Goal: Task Accomplishment & Management: Manage account settings

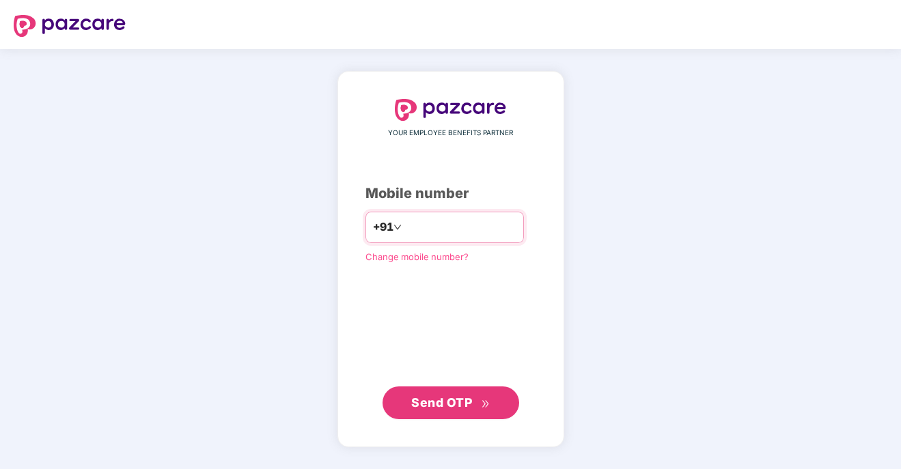
click at [437, 228] on input "number" at bounding box center [461, 228] width 112 height 22
type input "**********"
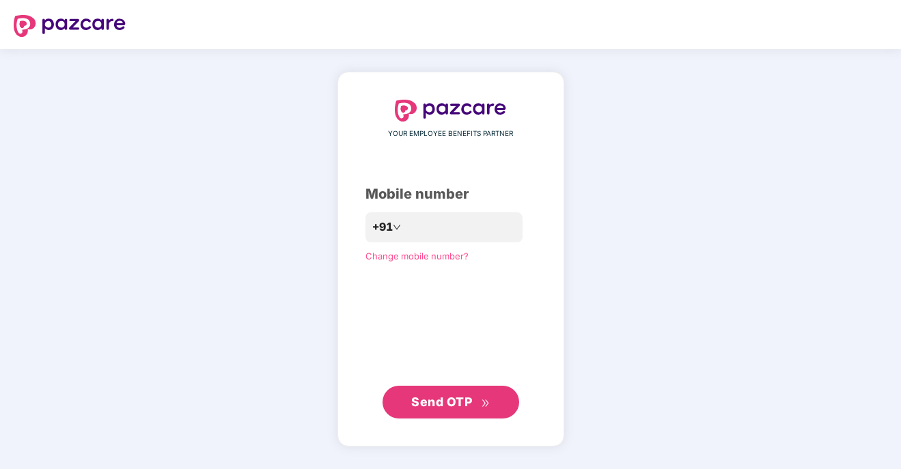
click at [433, 402] on span "Send OTP" at bounding box center [441, 402] width 61 height 14
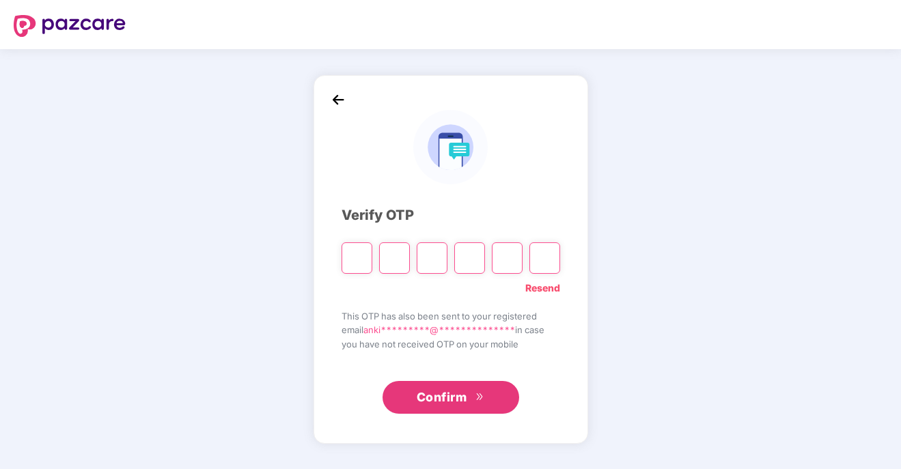
type input "*"
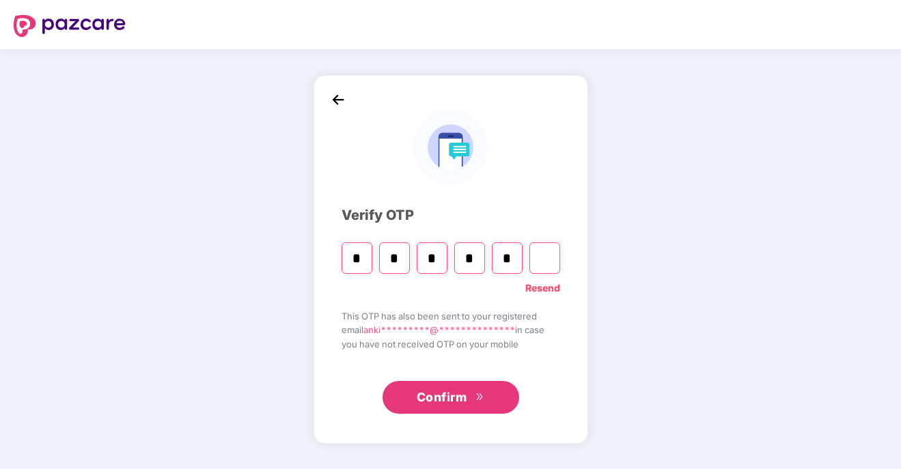
type input "*"
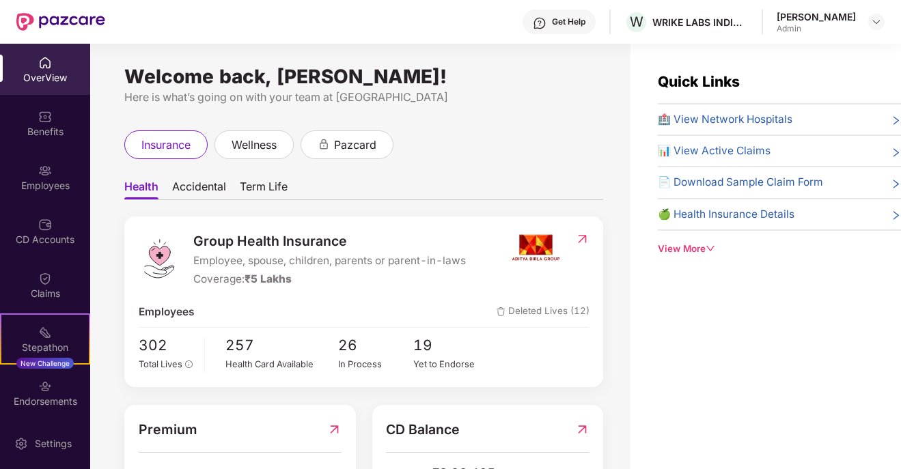
click at [817, 24] on div "Admin" at bounding box center [816, 28] width 79 height 11
click at [872, 24] on img at bounding box center [876, 21] width 11 height 11
click at [805, 128] on div "Admin" at bounding box center [801, 130] width 79 height 11
click at [790, 128] on div "🏥 View Network Hospitals 📊 View Active Claims 📄 Download Sample Claim Form 🍏 He…" at bounding box center [779, 171] width 243 height 120
click at [877, 22] on img at bounding box center [876, 21] width 11 height 11
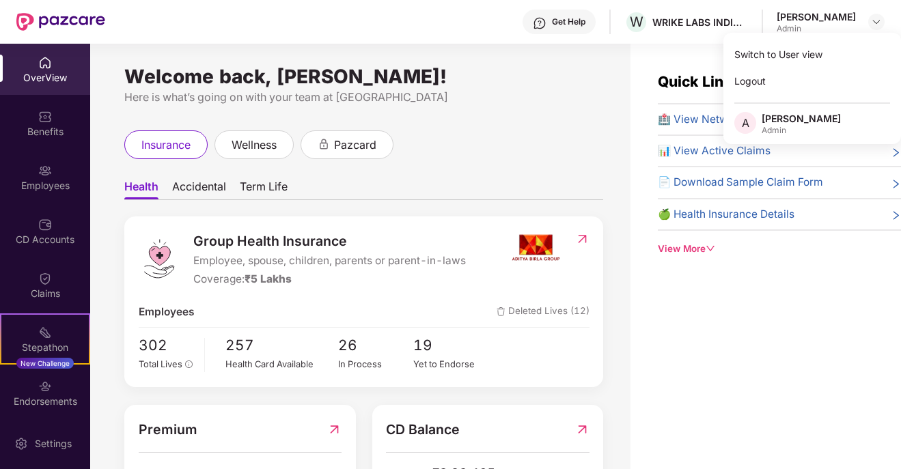
click at [768, 128] on div "Admin" at bounding box center [801, 130] width 79 height 11
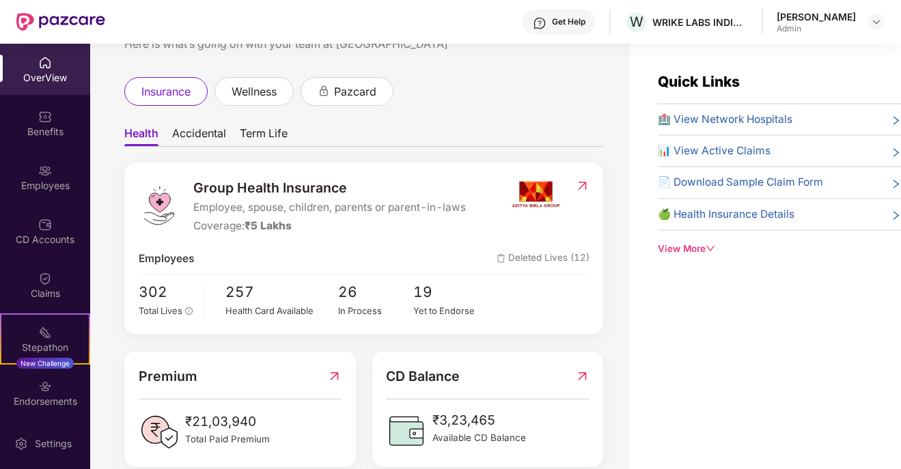
scroll to position [77, 0]
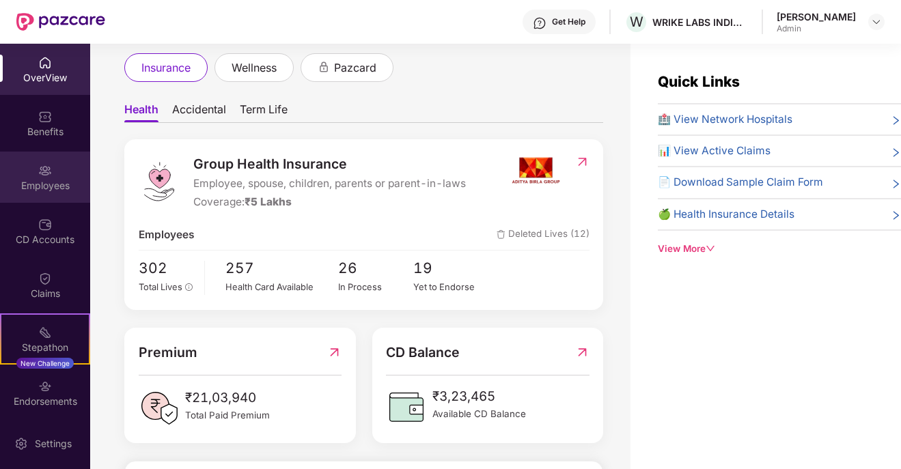
click at [30, 184] on div "Employees" at bounding box center [45, 186] width 90 height 14
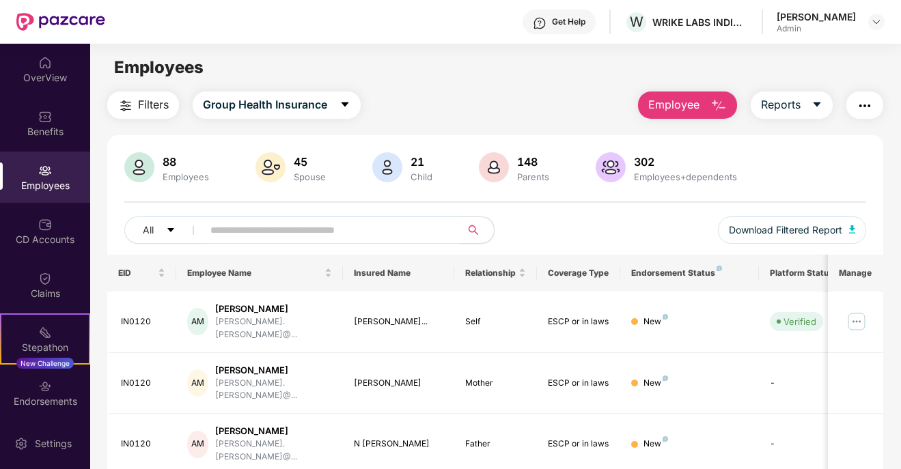
click at [707, 104] on button "Employee" at bounding box center [687, 105] width 99 height 27
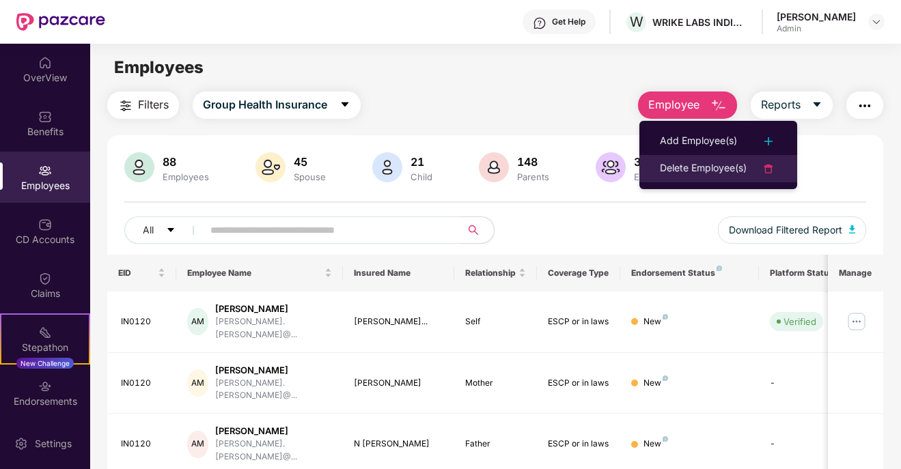
click at [723, 165] on div "Delete Employee(s)" at bounding box center [703, 169] width 87 height 16
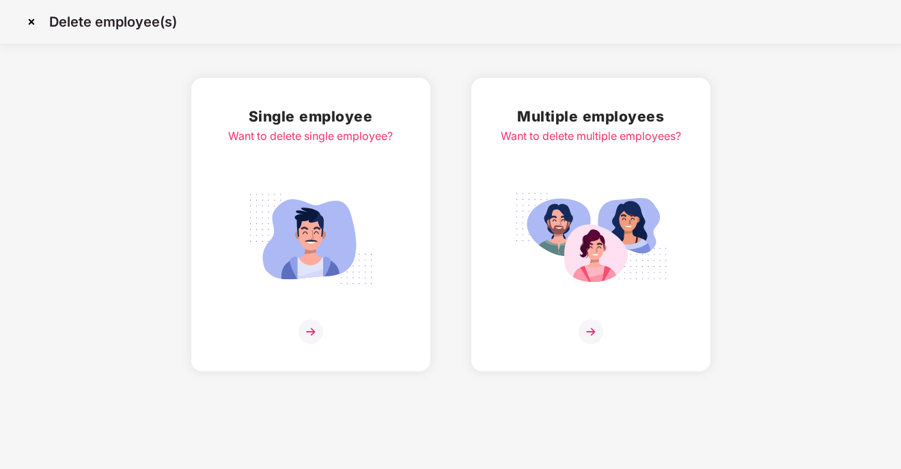
click at [327, 193] on img at bounding box center [310, 239] width 153 height 107
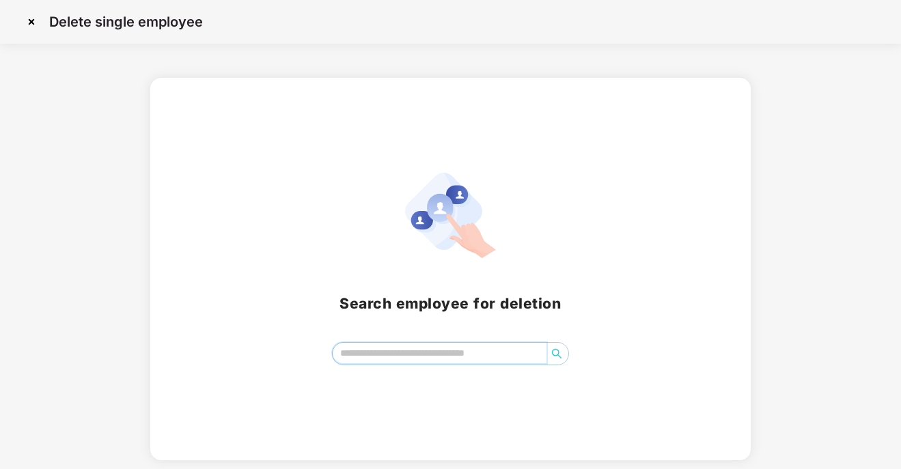
click at [443, 362] on input "search" at bounding box center [439, 353] width 213 height 21
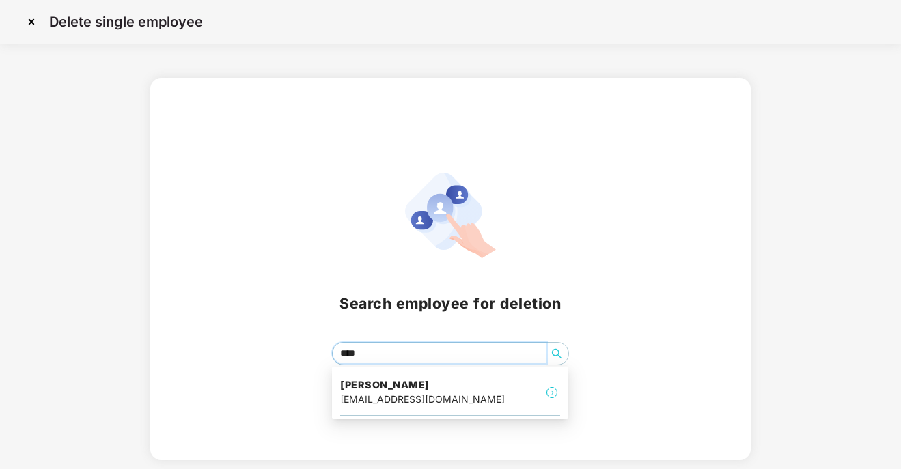
type input "*****"
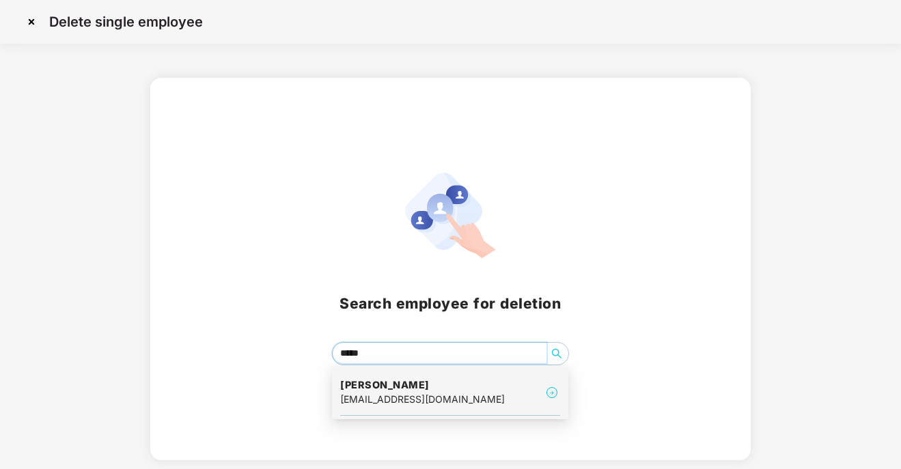
click at [445, 393] on div "[EMAIL_ADDRESS][DOMAIN_NAME]" at bounding box center [422, 399] width 165 height 15
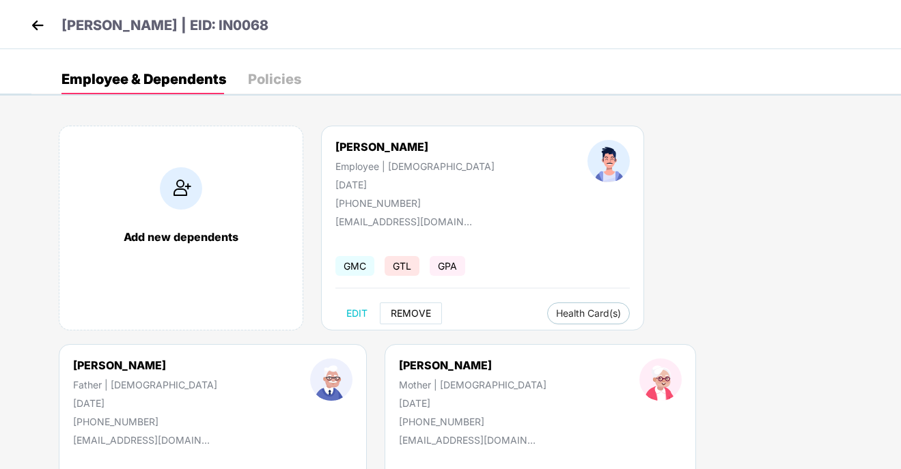
click at [413, 312] on span "REMOVE" at bounding box center [411, 313] width 40 height 11
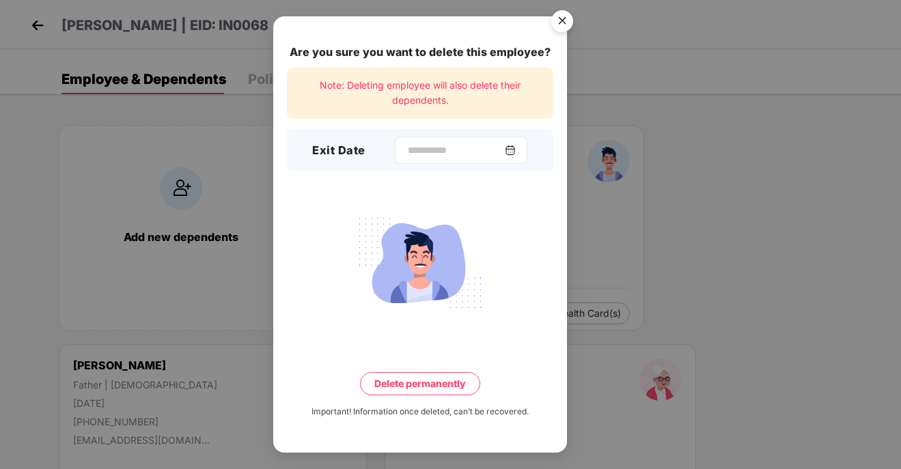
click at [514, 150] on img at bounding box center [510, 150] width 11 height 11
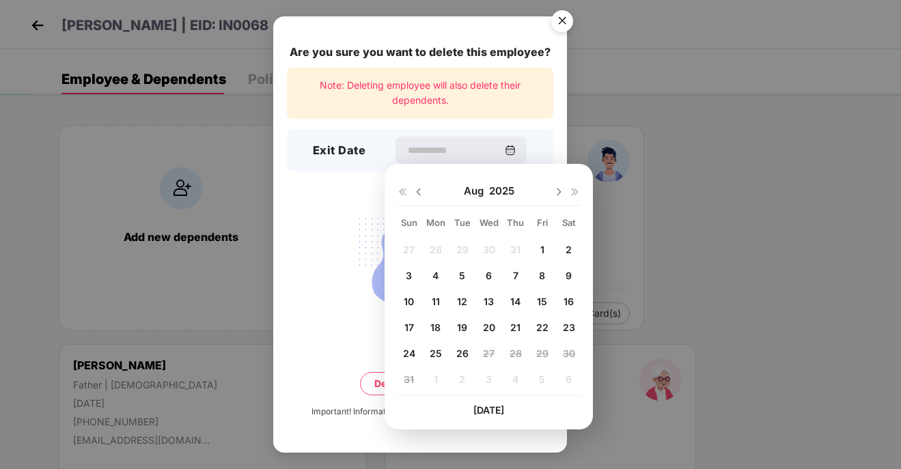
click at [518, 302] on span "14" at bounding box center [515, 302] width 10 height 12
type input "**********"
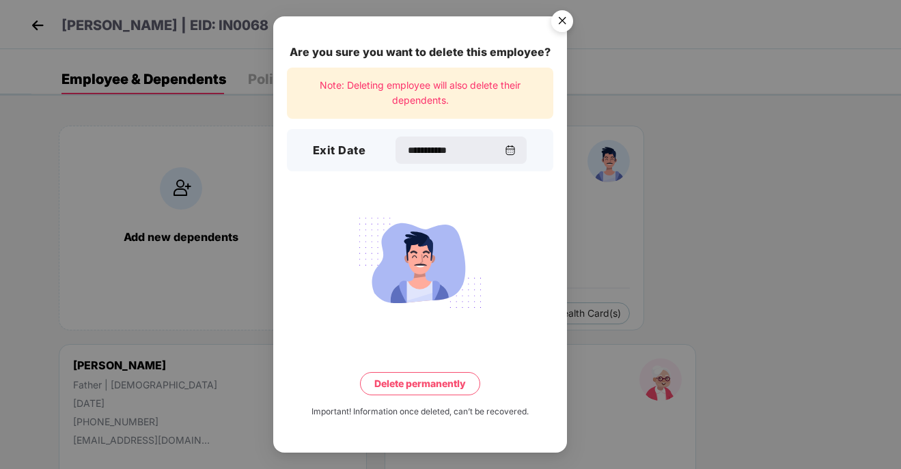
click at [421, 383] on button "Delete permanently" at bounding box center [420, 383] width 120 height 23
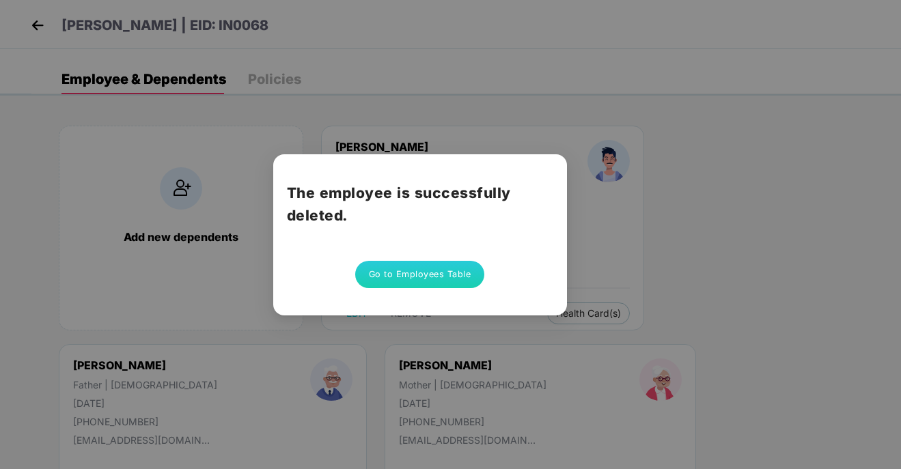
click at [426, 274] on button "Go to Employees Table" at bounding box center [420, 274] width 130 height 27
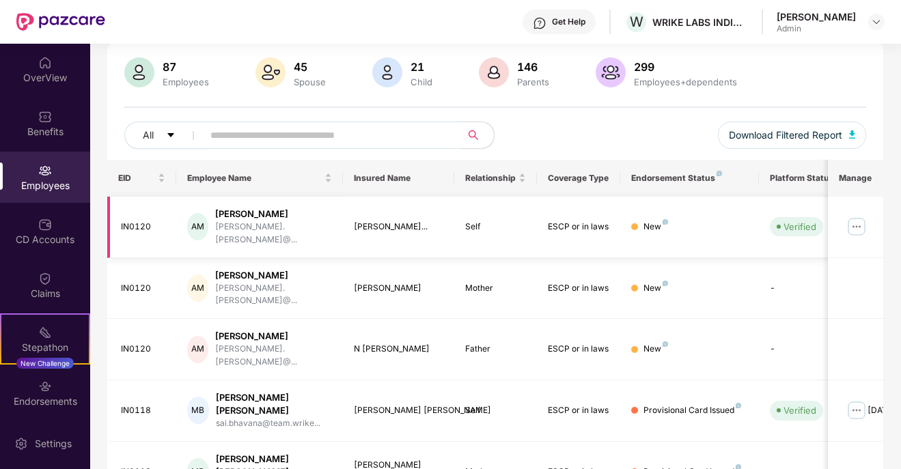
scroll to position [14, 0]
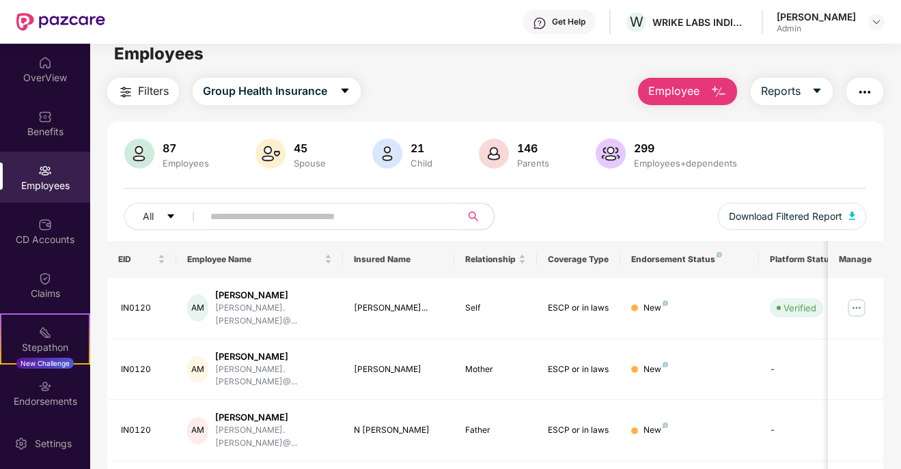
click at [310, 213] on input "text" at bounding box center [326, 216] width 232 height 21
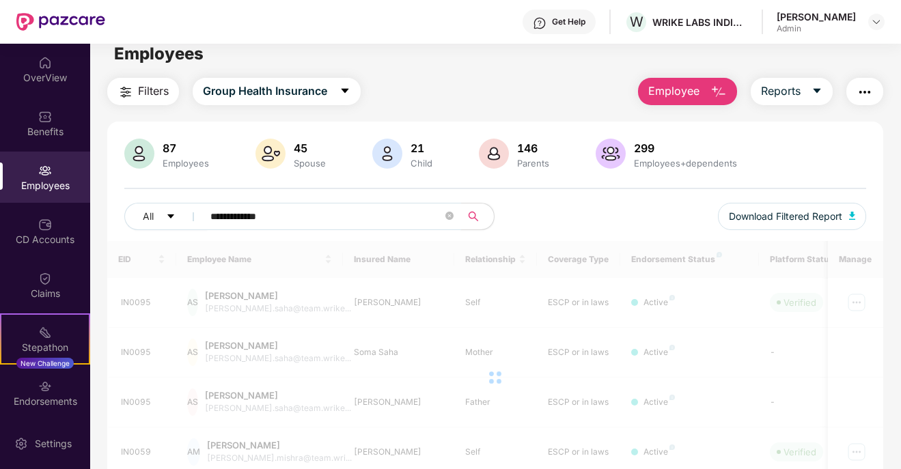
type input "**********"
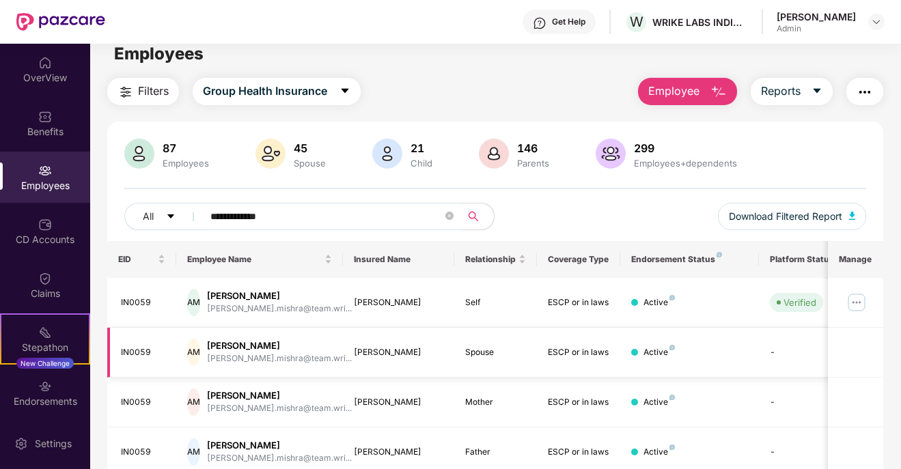
scroll to position [71, 0]
